Goal: Check status: Check status

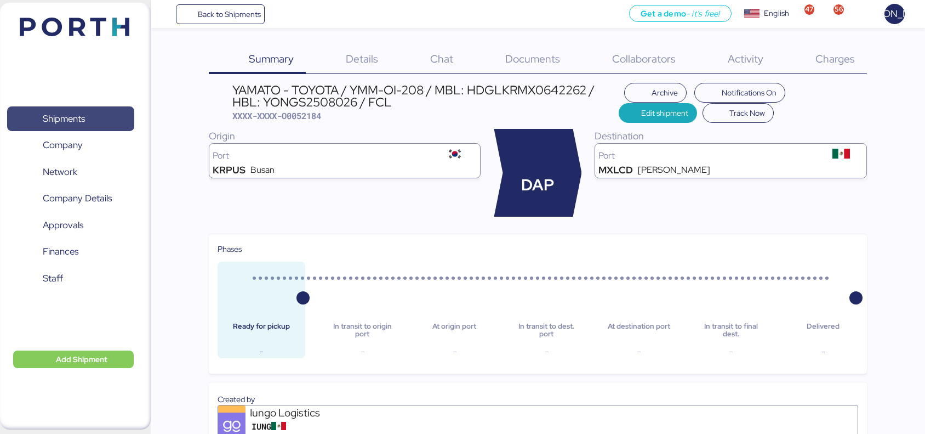
scroll to position [530, 0]
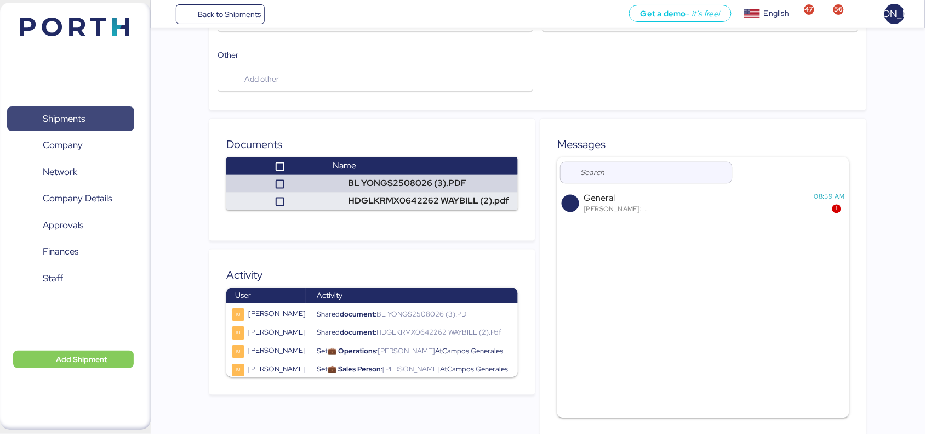
click at [72, 119] on span "Shipments" at bounding box center [64, 119] width 42 height 16
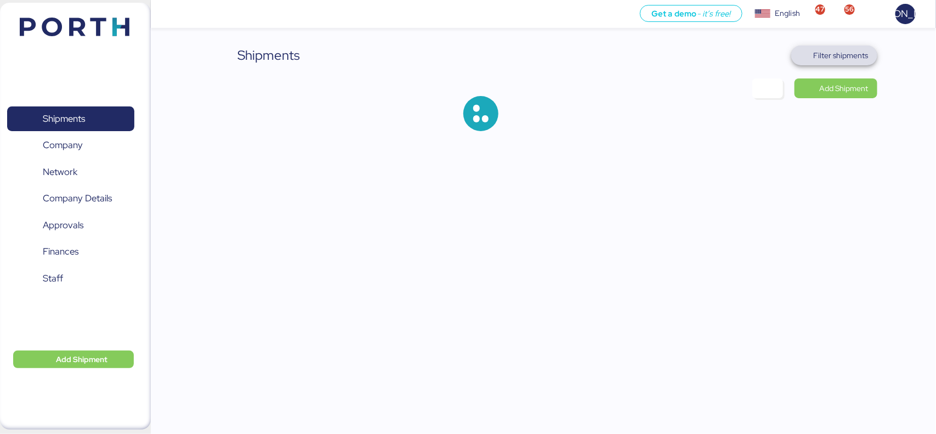
click at [839, 52] on span "Filter shipments" at bounding box center [841, 55] width 55 height 13
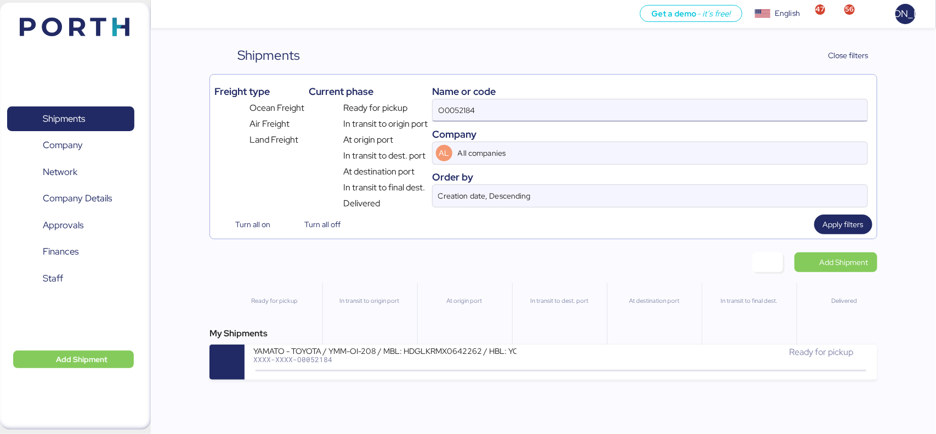
click at [538, 114] on input "O0052184" at bounding box center [650, 110] width 434 height 22
paste input "1993"
type input "O0051993"
click at [839, 221] on span "Apply filters" at bounding box center [843, 224] width 41 height 13
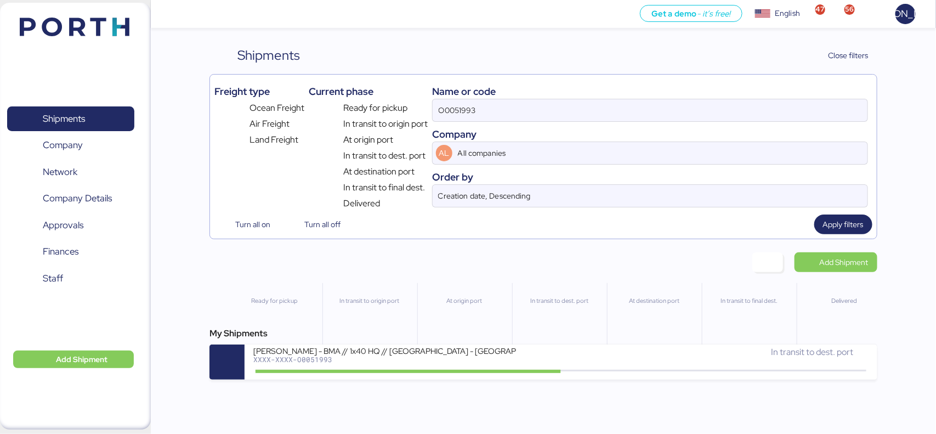
click at [434, 361] on div "XXXX-XXXX-O0051993" at bounding box center [384, 359] width 263 height 8
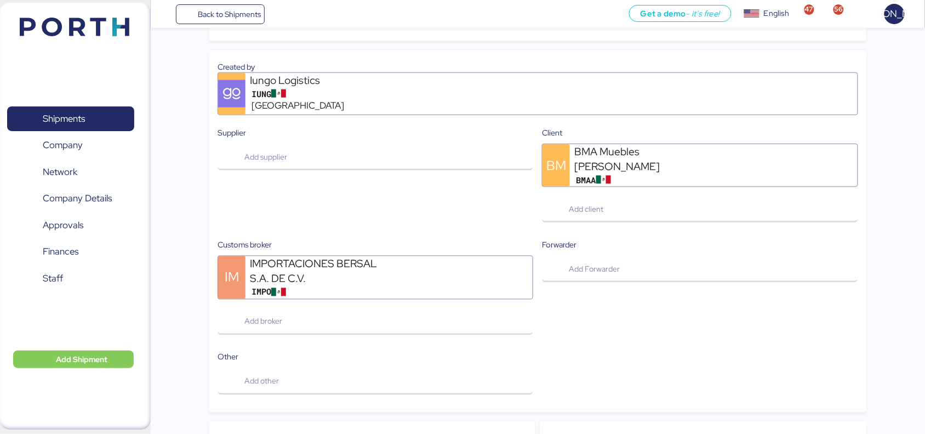
scroll to position [617, 0]
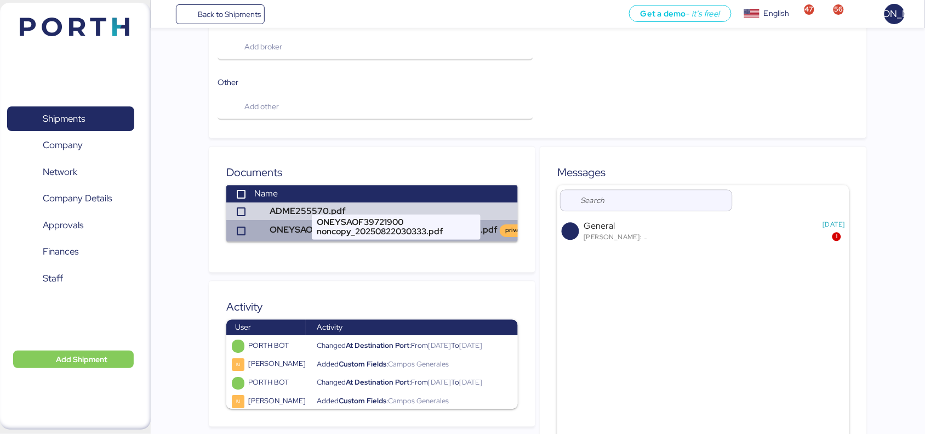
click at [309, 220] on td "ONEYSAOF39721900 noncopy_20250822030333.pdf private" at bounding box center [396, 230] width 292 height 21
